Goal: Entertainment & Leisure: Consume media (video, audio)

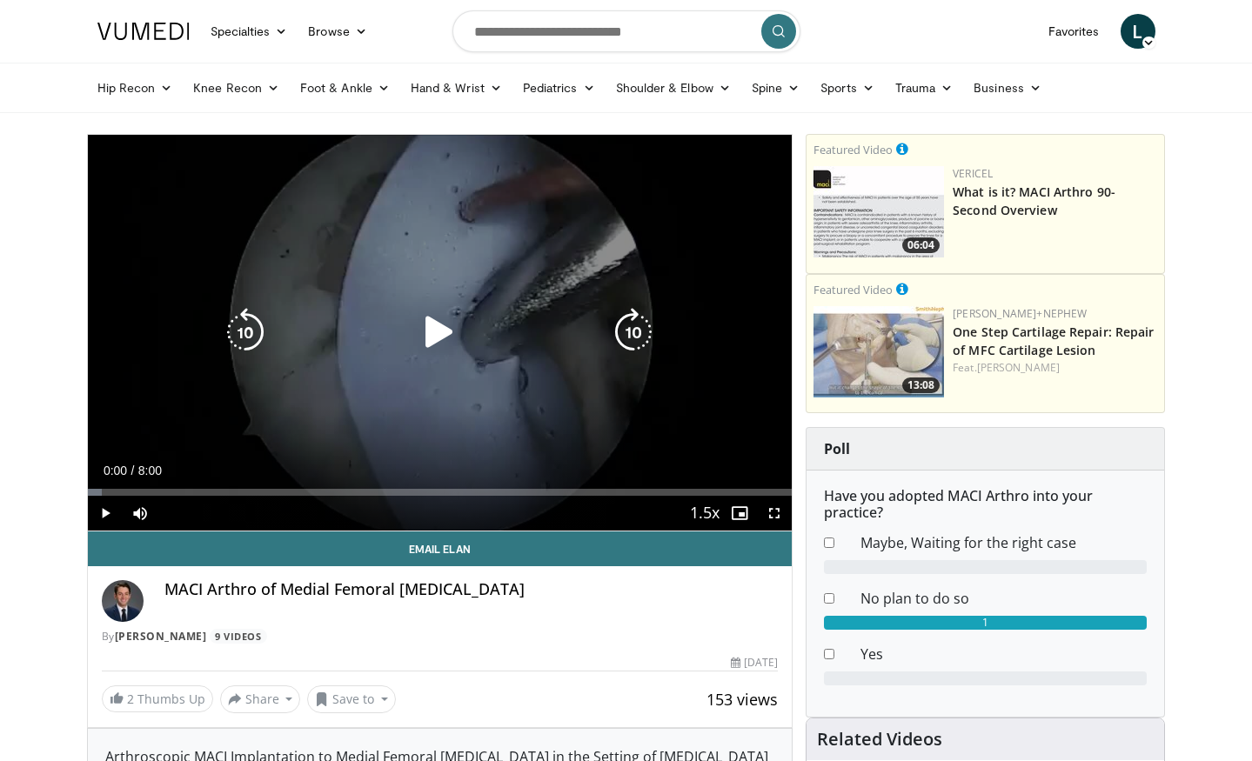
click at [440, 328] on icon "Video Player" at bounding box center [439, 332] width 49 height 49
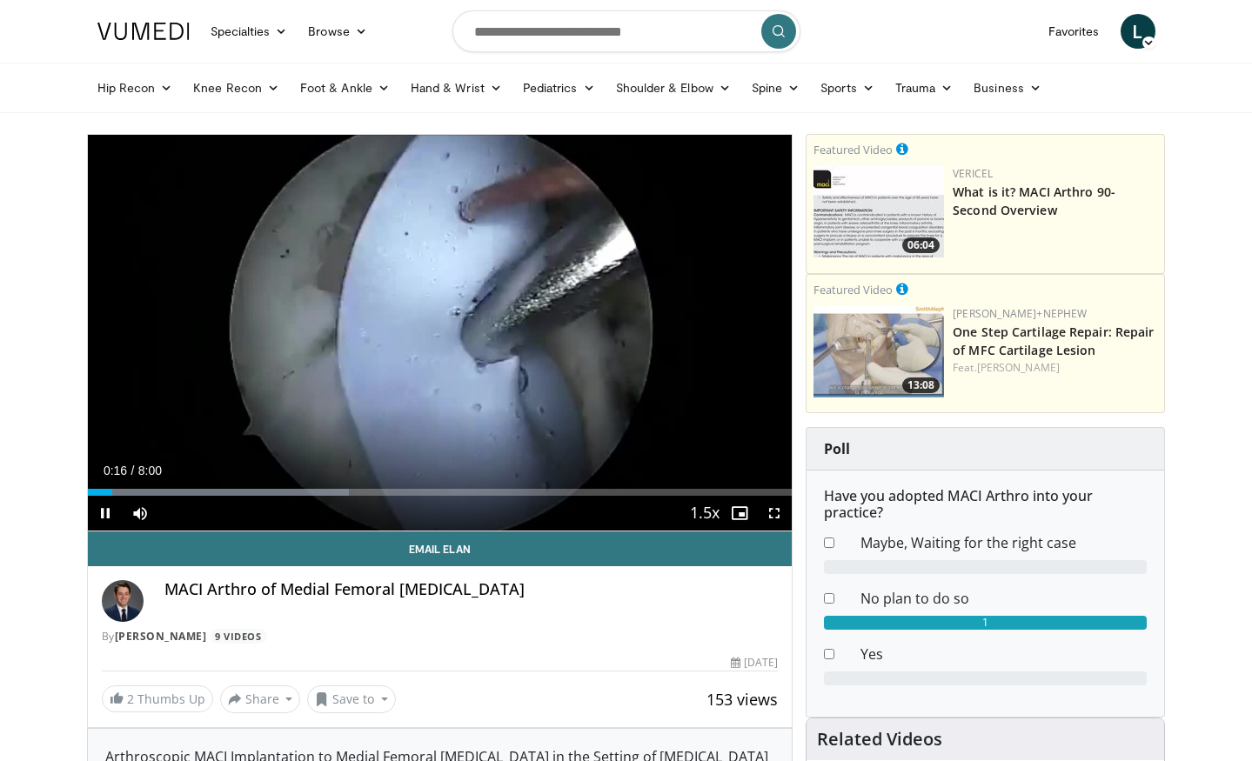
click at [778, 511] on span "Video Player" at bounding box center [774, 513] width 35 height 35
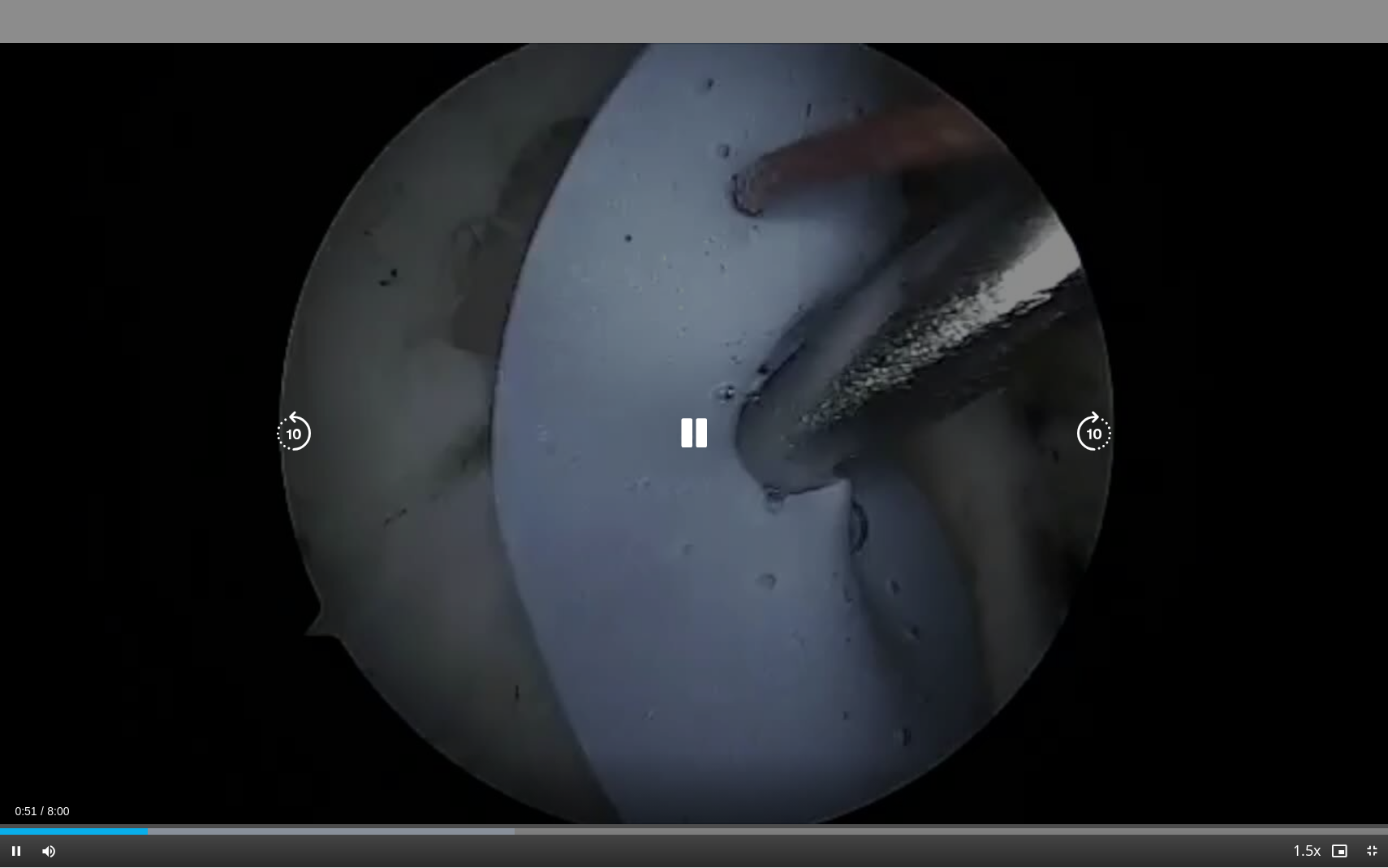
click at [1136, 680] on div "10 seconds Tap to unmute" at bounding box center [694, 433] width 1388 height 867
click at [1098, 427] on icon "Video Player" at bounding box center [1094, 433] width 46 height 46
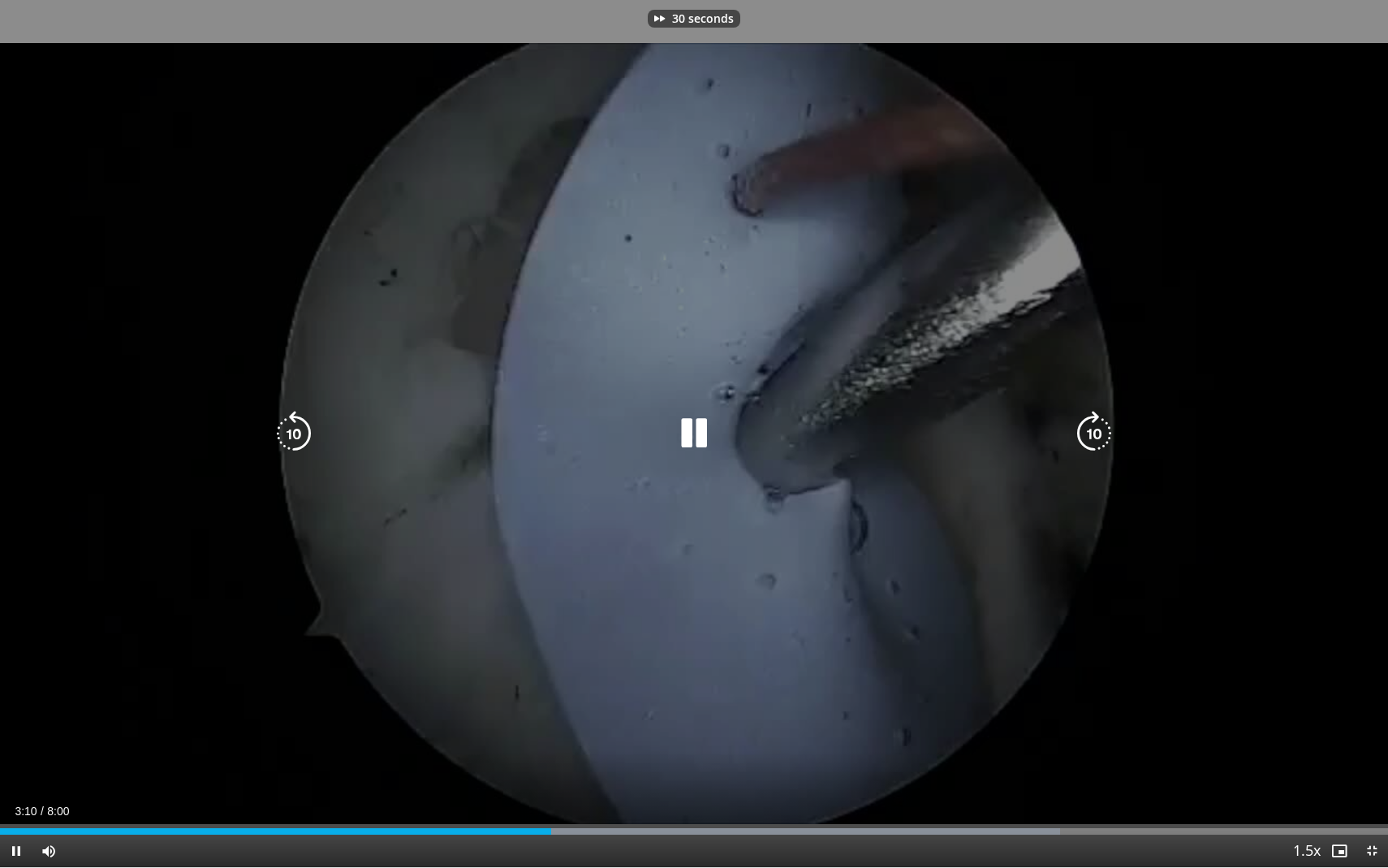
click at [1098, 428] on icon "Video Player" at bounding box center [1094, 433] width 46 height 46
click at [1098, 429] on icon "Video Player" at bounding box center [1094, 433] width 46 height 46
click at [1098, 430] on icon "Video Player" at bounding box center [1094, 433] width 46 height 46
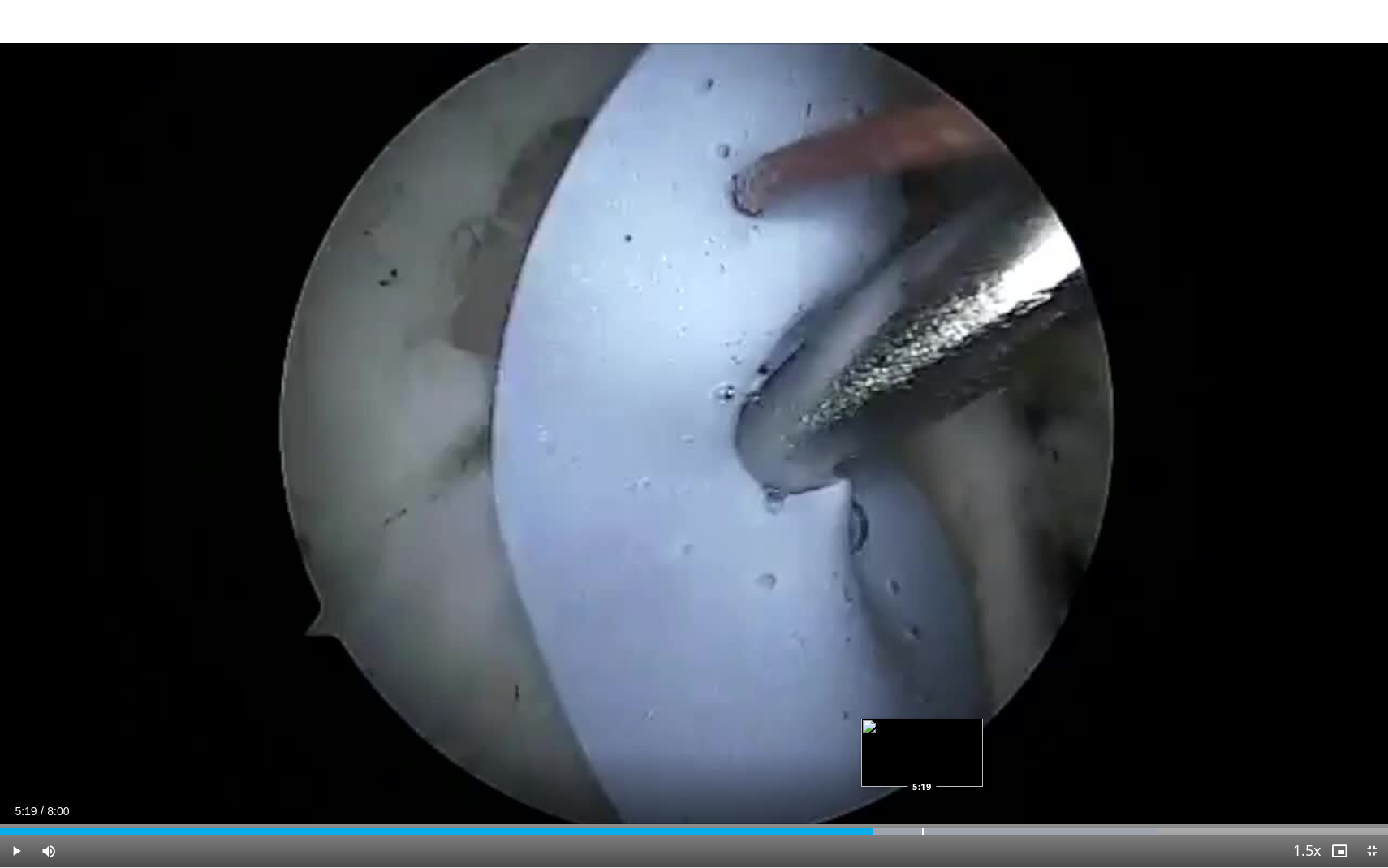
click at [922, 709] on div "Progress Bar" at bounding box center [923, 831] width 2 height 7
click at [990, 709] on div "Loaded : 99.06% 5:42 5:42" at bounding box center [694, 827] width 1388 height 16
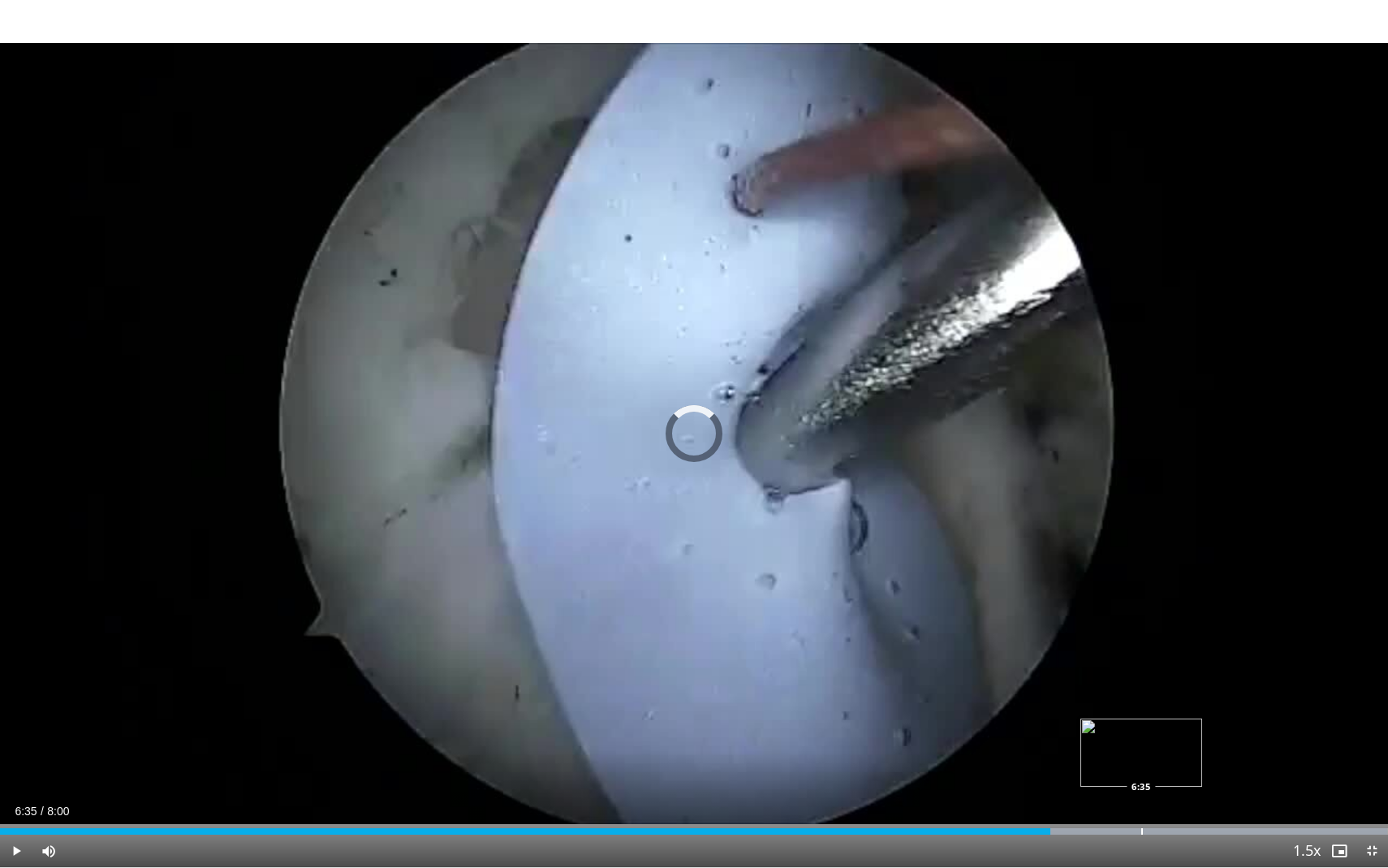
click at [1142, 709] on div "Progress Bar" at bounding box center [1143, 831] width 2 height 7
click at [1142, 709] on div "Loaded : 99.97% 6:35 6:35" at bounding box center [694, 827] width 1388 height 16
click at [1168, 709] on div "Loaded : 99.97% 6:36 6:58" at bounding box center [694, 827] width 1388 height 16
click at [1168, 709] on div "Loaded : 99.97% 6:59 7:22" at bounding box center [694, 827] width 1388 height 16
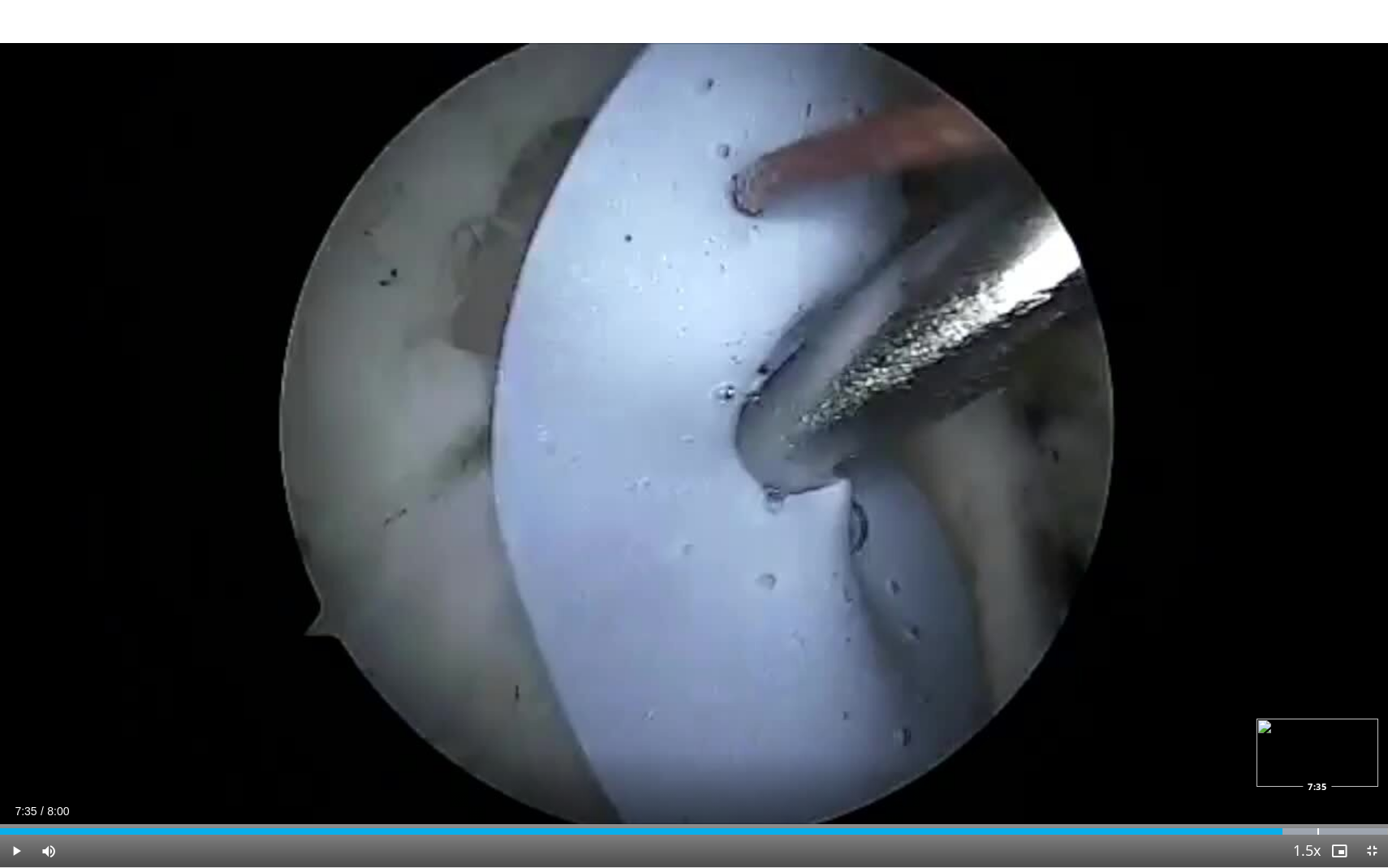
click at [1168, 709] on div "Progress Bar" at bounding box center [1319, 831] width 2 height 7
